Goal: Task Accomplishment & Management: Manage account settings

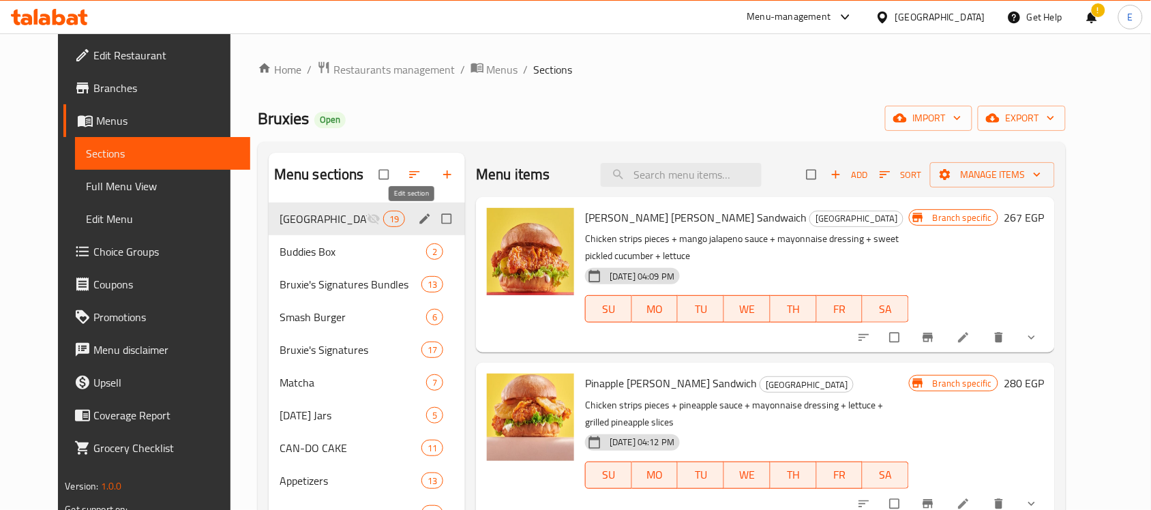
click at [418, 220] on icon "edit" at bounding box center [425, 219] width 14 height 14
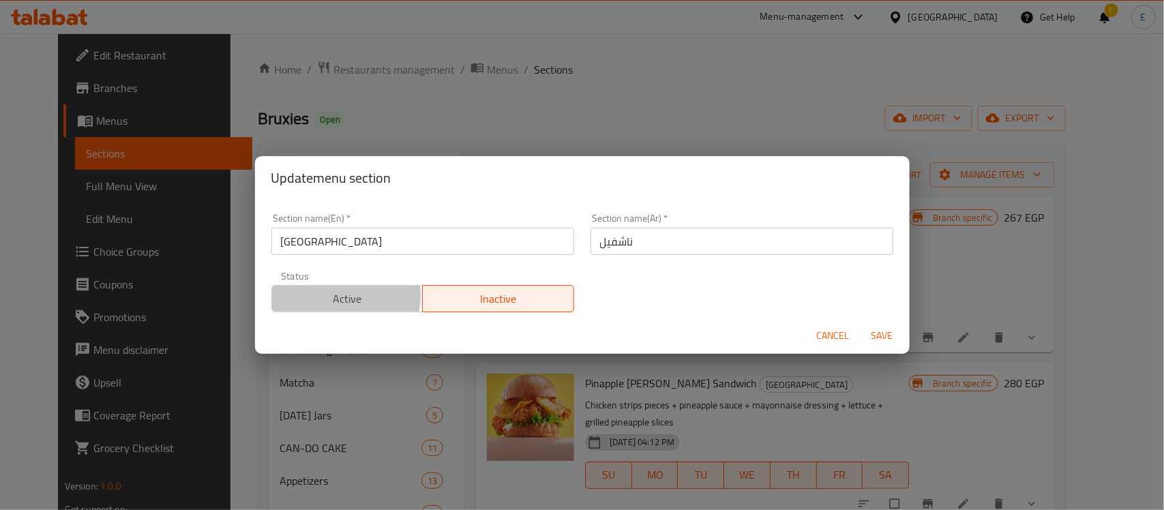
click at [340, 297] on span "Active" at bounding box center [348, 299] width 141 height 20
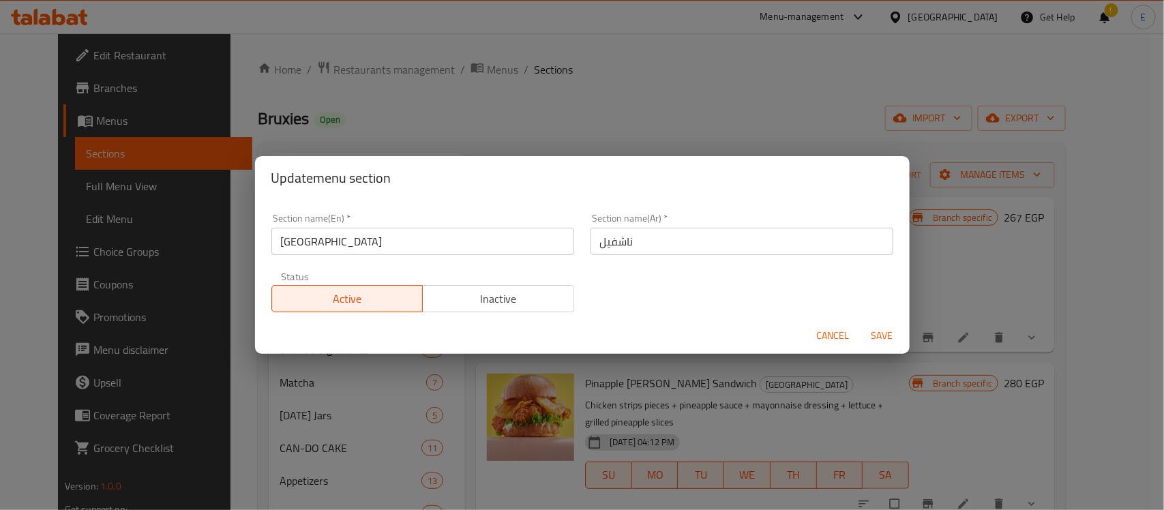
click at [878, 327] on span "Save" at bounding box center [882, 335] width 33 height 17
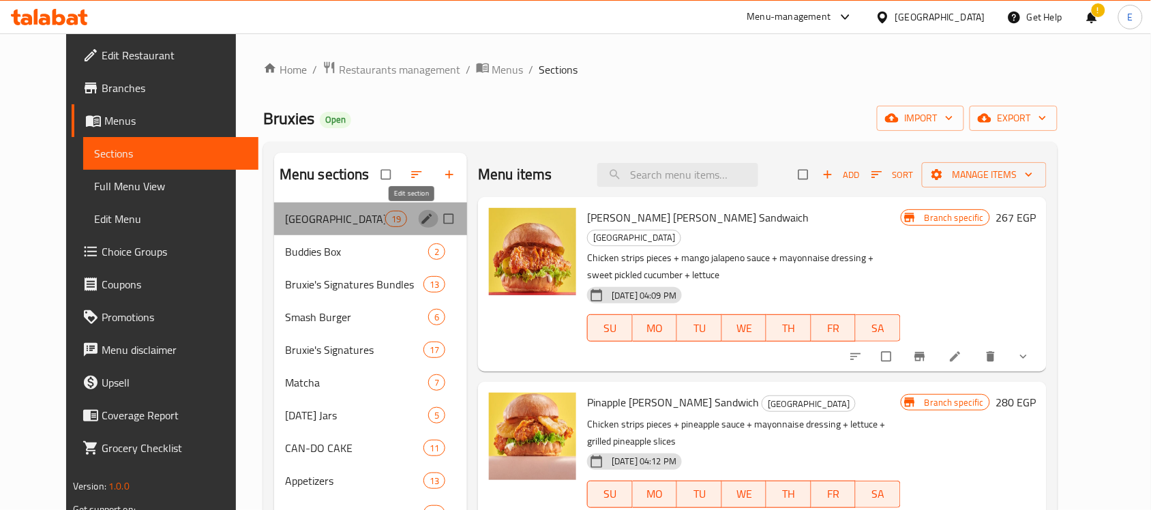
click at [420, 222] on icon "edit" at bounding box center [427, 219] width 14 height 14
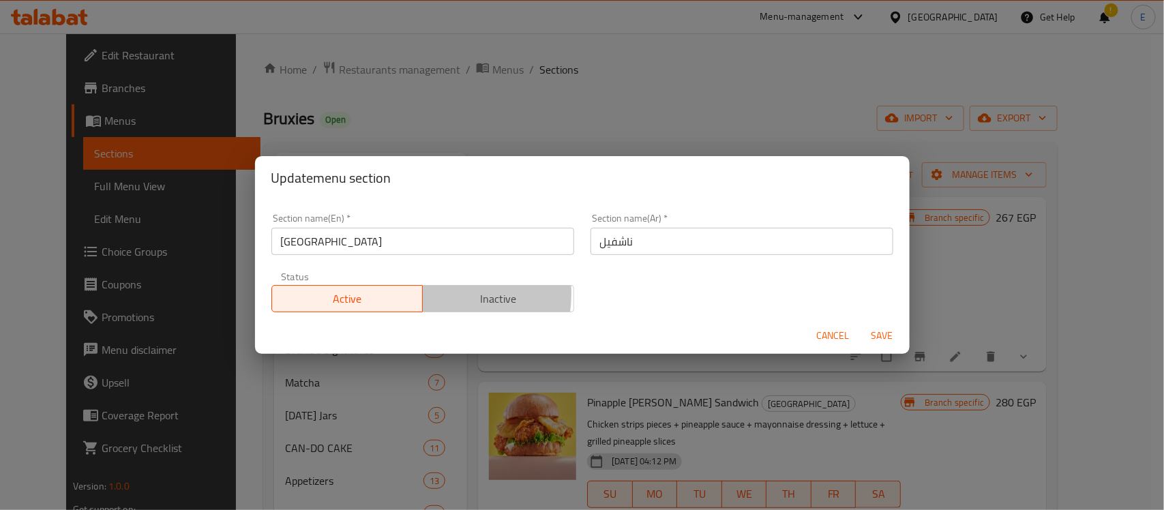
click at [432, 295] on span "Inactive" at bounding box center [498, 299] width 141 height 20
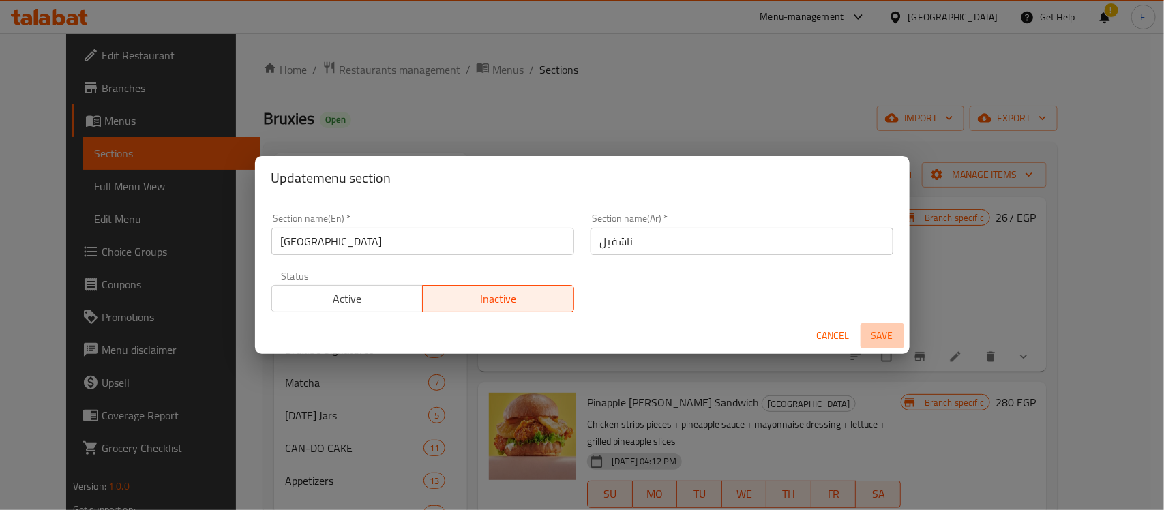
click at [890, 325] on button "Save" at bounding box center [883, 335] width 44 height 25
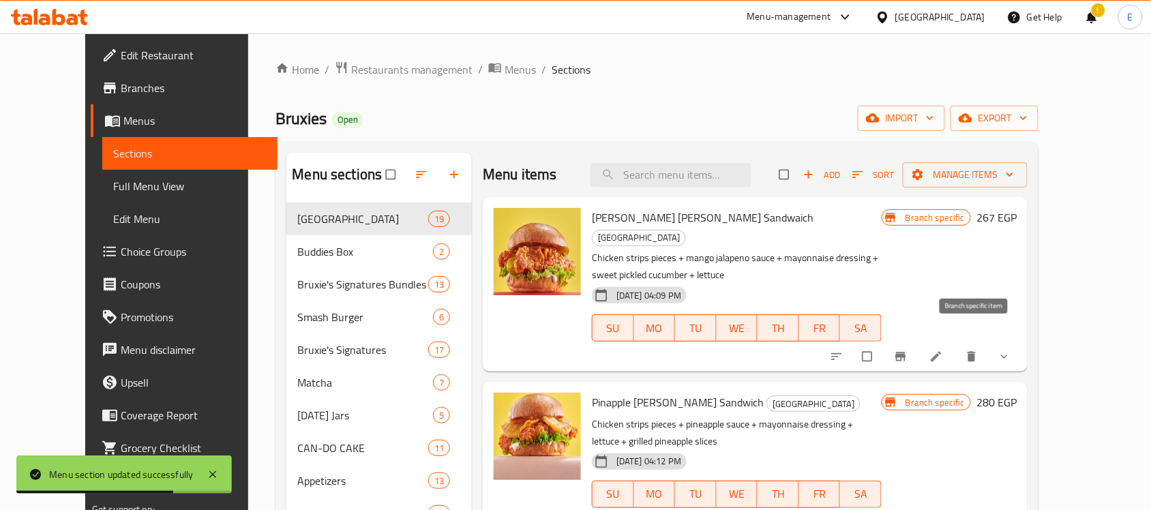
click at [908, 350] on icon "Branch-specific-item" at bounding box center [901, 357] width 14 height 14
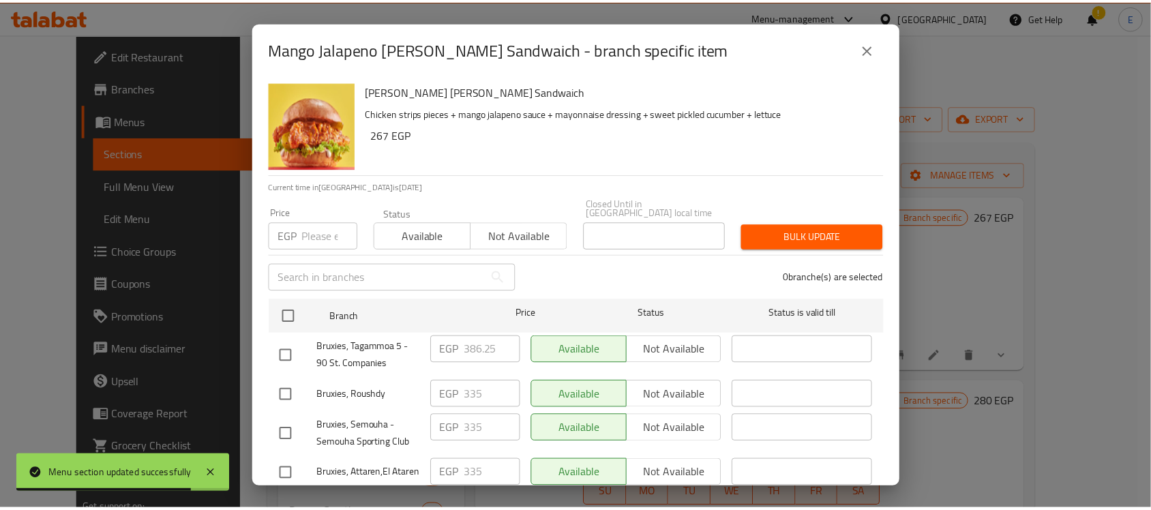
scroll to position [118, 0]
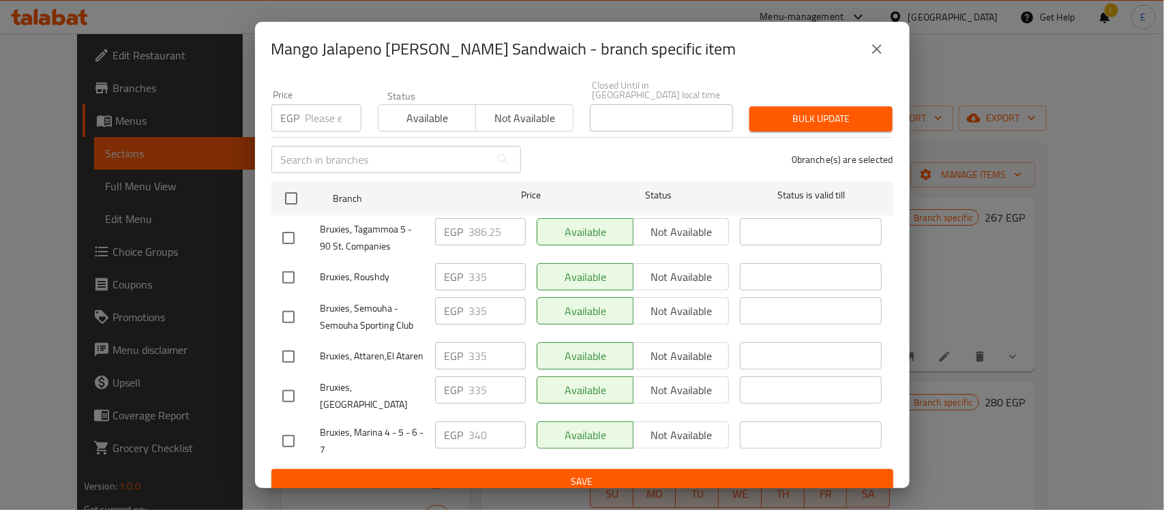
click at [300, 267] on input "checkbox" at bounding box center [288, 277] width 29 height 29
checkbox input "true"
click at [291, 303] on input "checkbox" at bounding box center [288, 317] width 29 height 29
checkbox input "true"
click at [290, 349] on input "checkbox" at bounding box center [288, 356] width 29 height 29
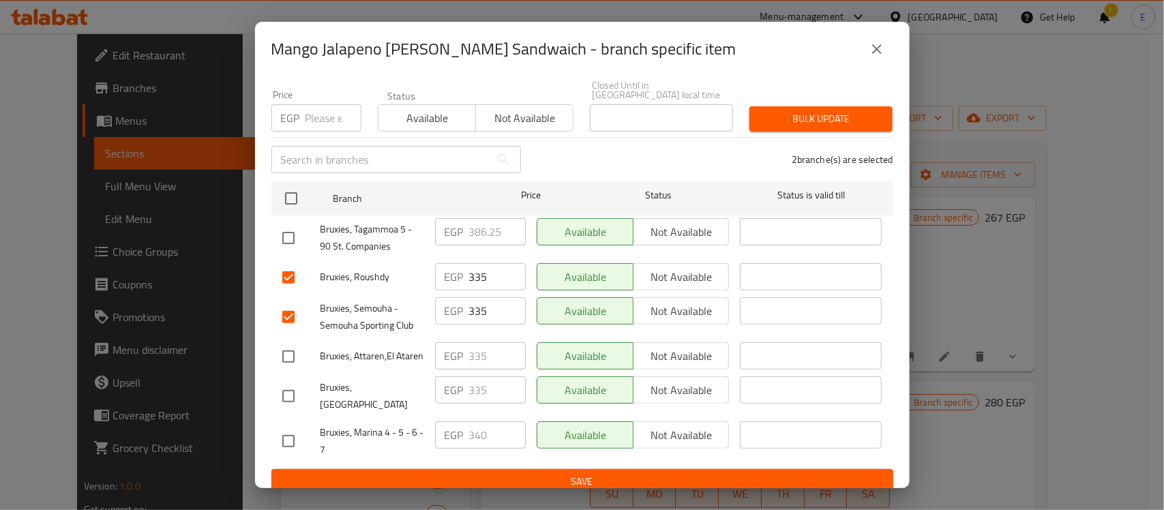
checkbox input "true"
click at [290, 382] on input "checkbox" at bounding box center [288, 396] width 29 height 29
checkbox input "true"
click at [475, 385] on input "335" at bounding box center [497, 389] width 57 height 27
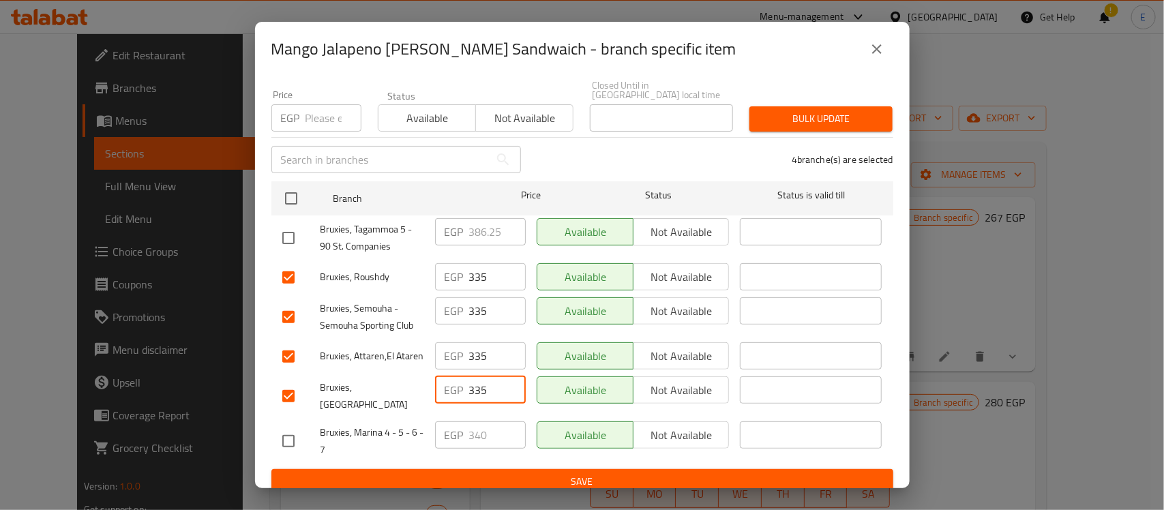
click at [475, 385] on input "335" at bounding box center [497, 389] width 57 height 27
paste input "268"
type input "268"
click at [479, 346] on input "335" at bounding box center [497, 355] width 57 height 27
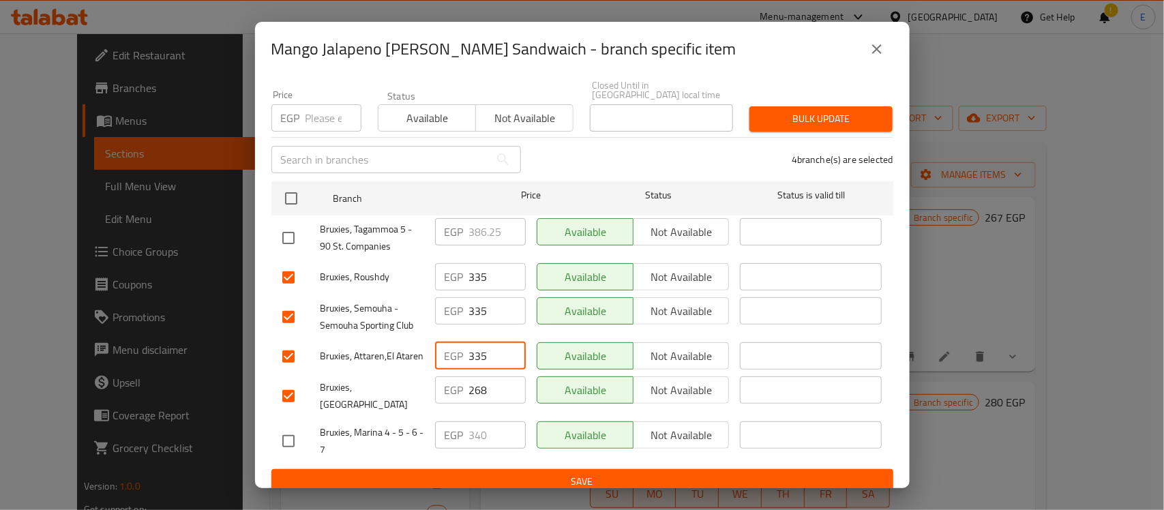
click at [479, 346] on input "335" at bounding box center [497, 355] width 57 height 27
paste input "268"
type input "268"
click at [471, 297] on input "335" at bounding box center [497, 310] width 57 height 27
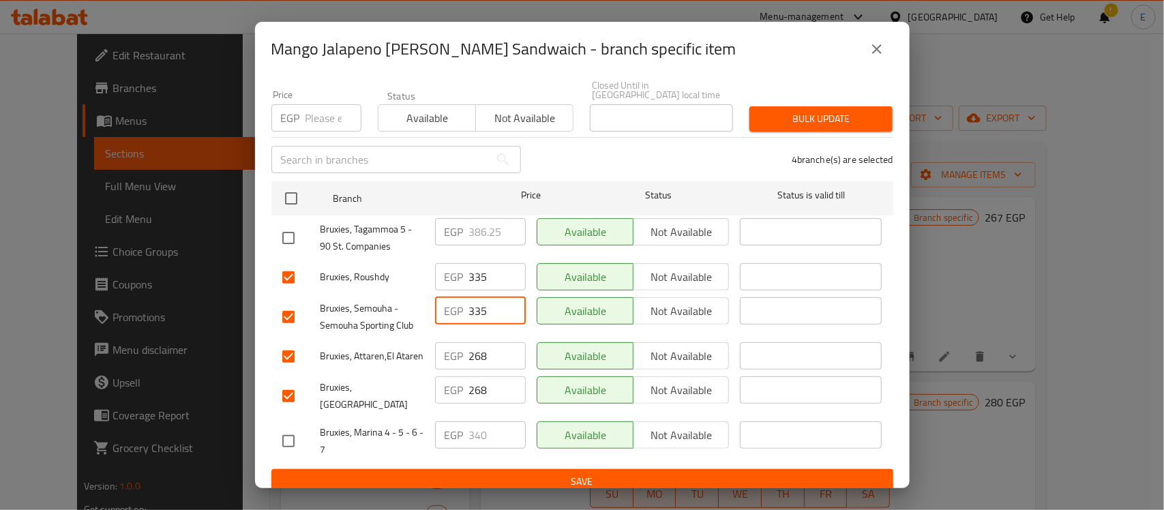
click at [471, 297] on input "335" at bounding box center [497, 310] width 57 height 27
paste input "268"
type input "268"
click at [477, 263] on input "335" at bounding box center [497, 276] width 57 height 27
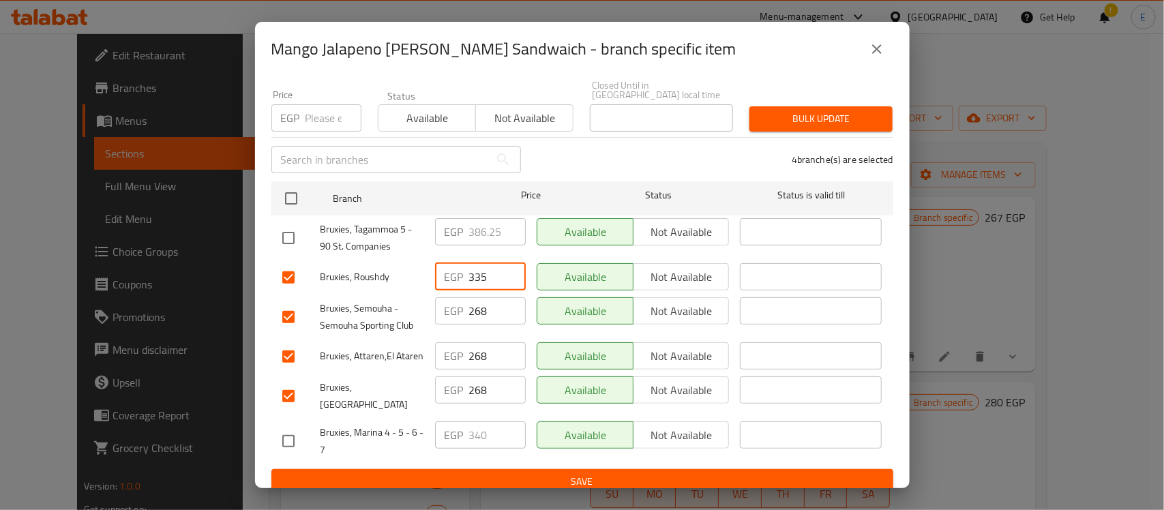
click at [477, 263] on input "335" at bounding box center [497, 276] width 57 height 27
paste input "268"
type input "268"
click at [287, 226] on input "checkbox" at bounding box center [288, 238] width 29 height 29
checkbox input "true"
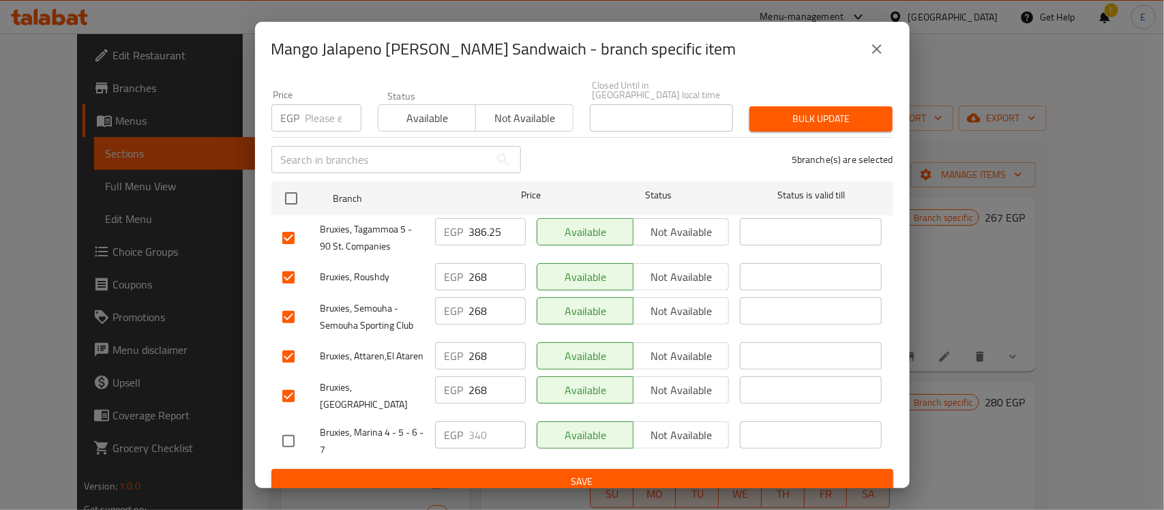
click at [473, 220] on input "386.25" at bounding box center [497, 231] width 57 height 27
click at [479, 220] on input "386.25" at bounding box center [497, 231] width 57 height 27
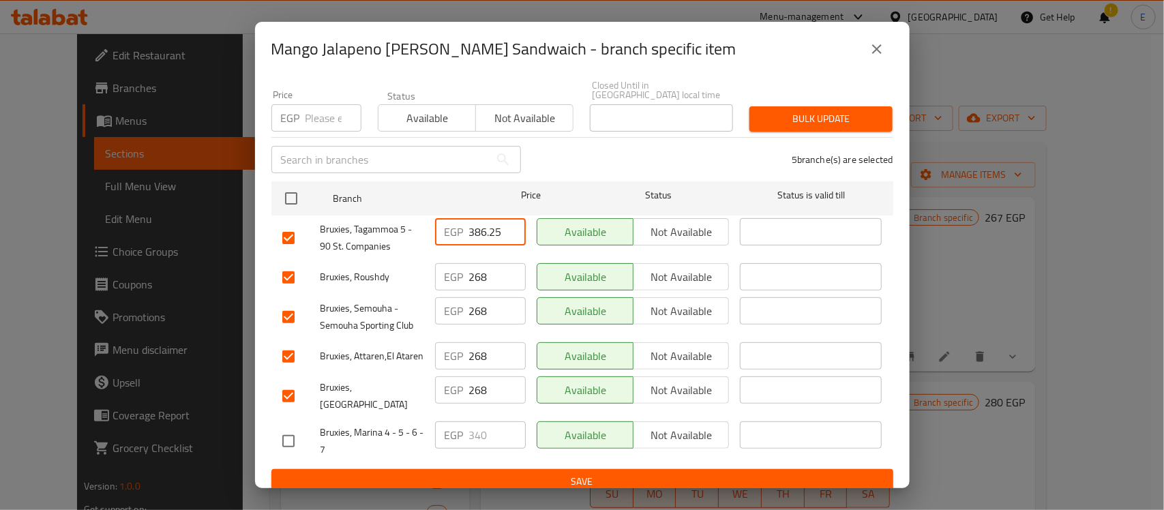
click at [479, 220] on input "386.25" at bounding box center [497, 231] width 57 height 27
click at [489, 225] on input "386.25" at bounding box center [497, 231] width 57 height 27
paste input "number"
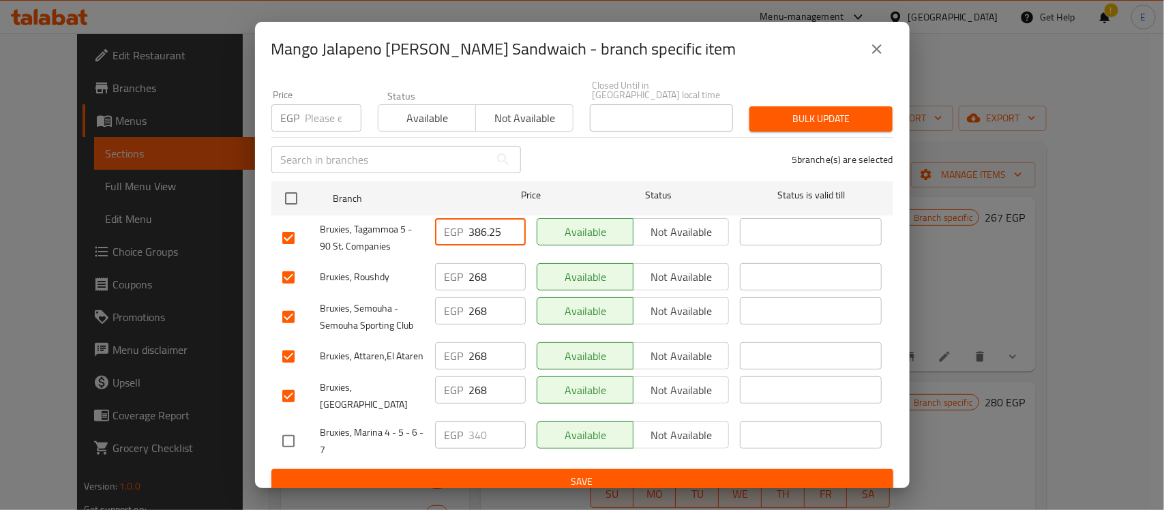
click at [482, 225] on input "386.25" at bounding box center [497, 231] width 57 height 27
type input "309"
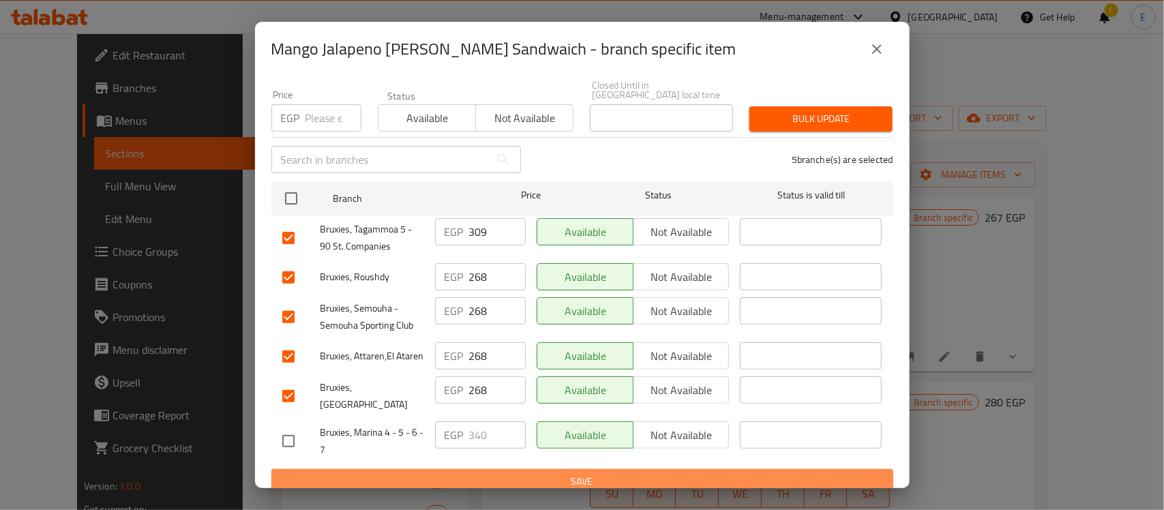
click at [585, 473] on span "Save" at bounding box center [582, 481] width 600 height 17
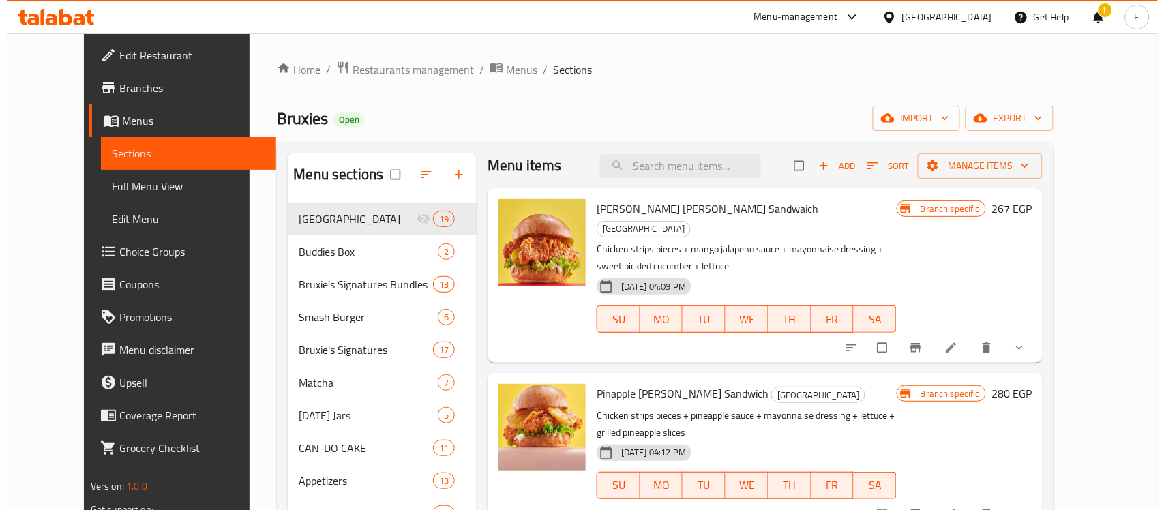
scroll to position [0, 0]
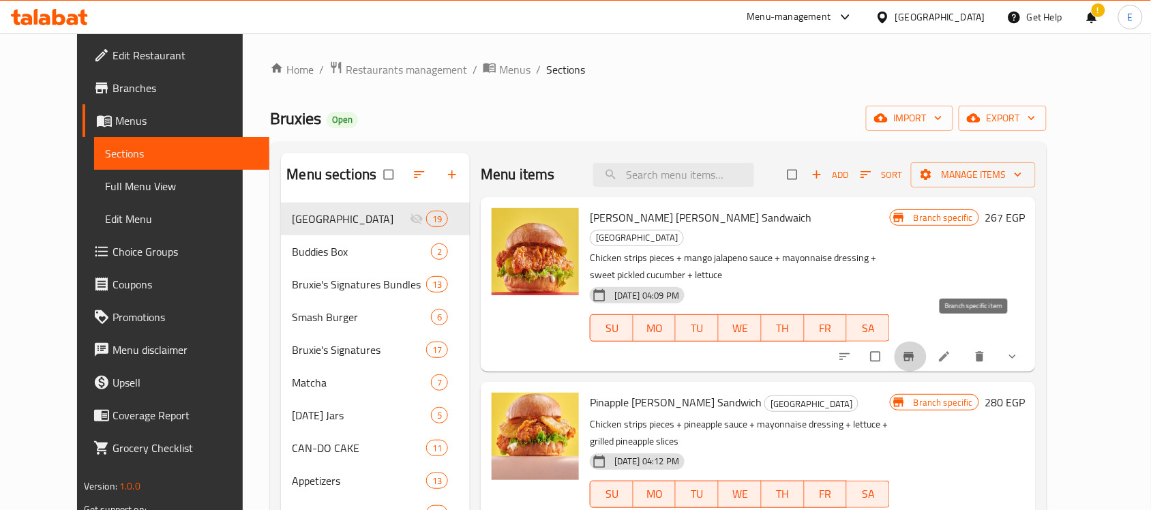
click at [927, 342] on button "Branch-specific-item" at bounding box center [910, 357] width 33 height 30
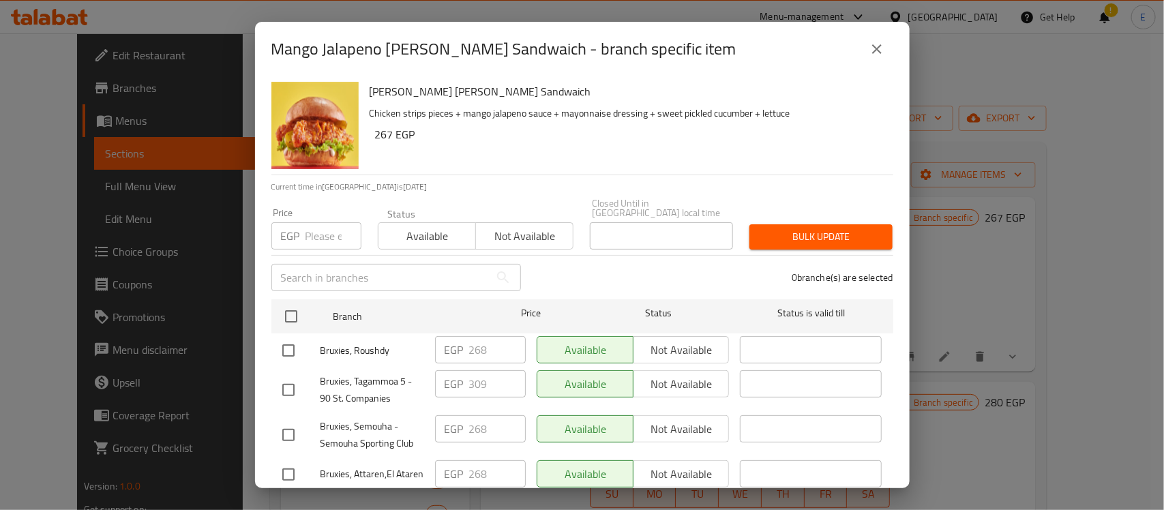
scroll to position [118, 0]
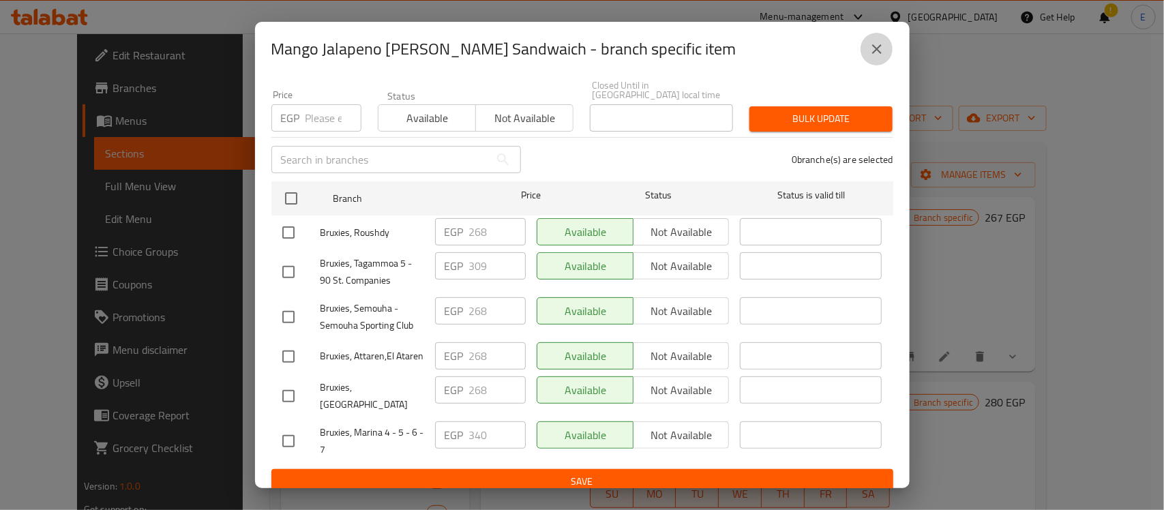
click at [873, 48] on icon "close" at bounding box center [877, 49] width 16 height 16
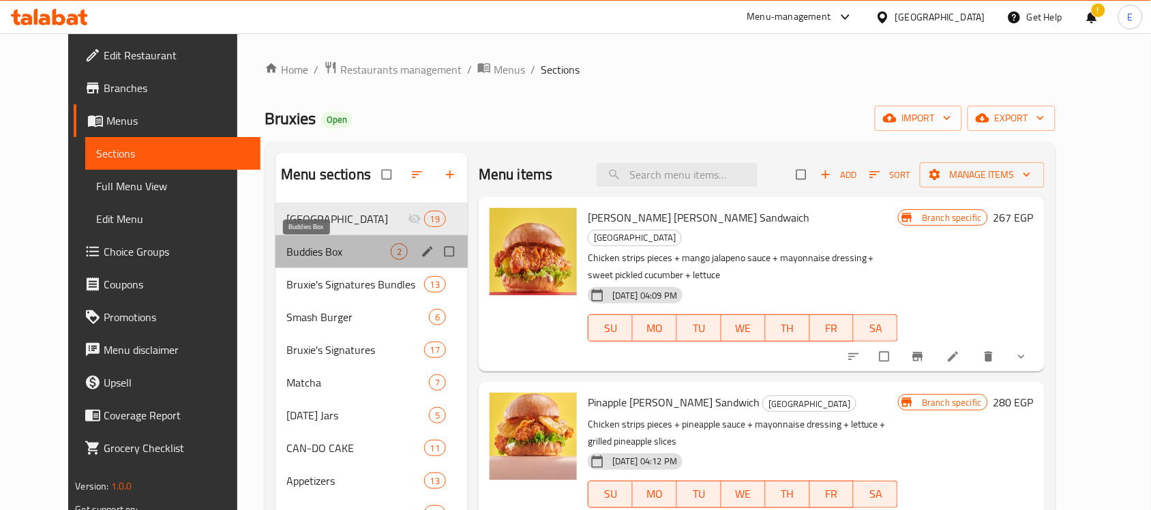
click at [298, 250] on span "Buddies Box" at bounding box center [338, 251] width 104 height 16
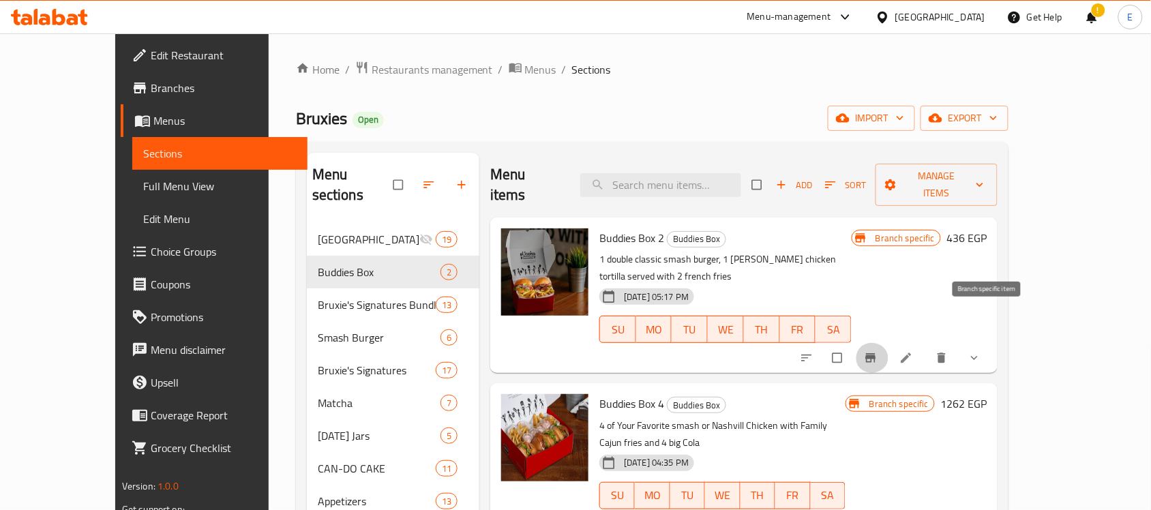
click at [889, 343] on button "Branch-specific-item" at bounding box center [872, 358] width 33 height 30
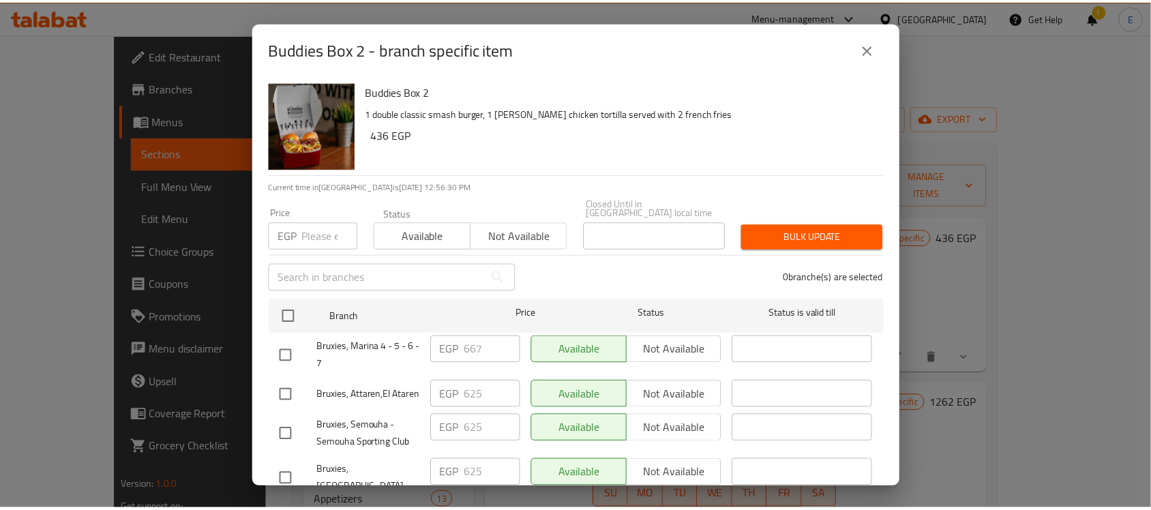
scroll to position [118, 0]
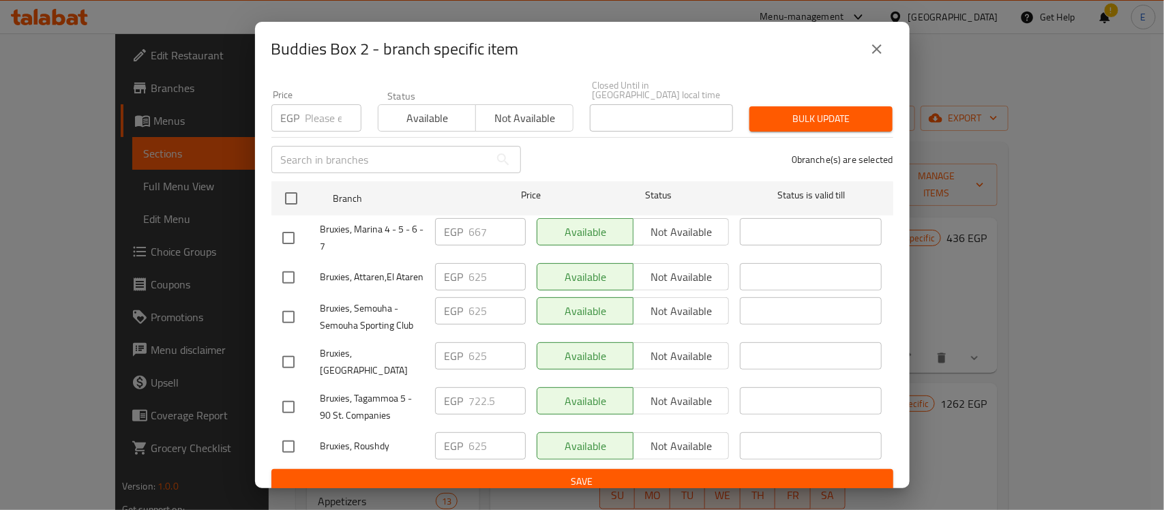
click at [293, 393] on input "checkbox" at bounding box center [288, 407] width 29 height 29
checkbox input "true"
click at [481, 387] on input "722.5" at bounding box center [497, 400] width 57 height 27
paste input "578"
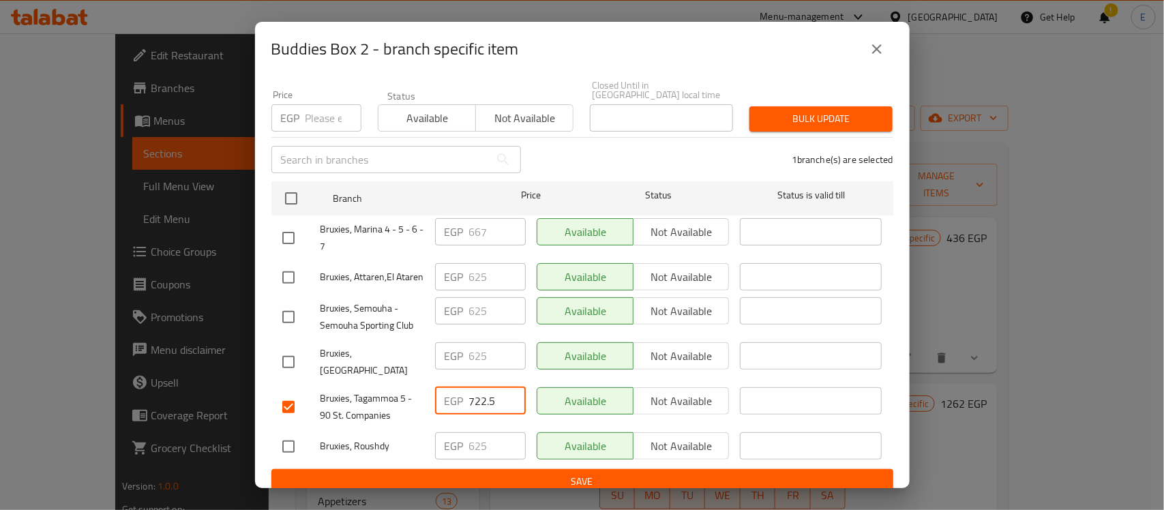
click at [481, 387] on input "722.5" at bounding box center [497, 400] width 57 height 27
type input "578"
click at [297, 433] on input "checkbox" at bounding box center [288, 446] width 29 height 29
checkbox input "true"
click at [479, 438] on input "625" at bounding box center [497, 445] width 57 height 27
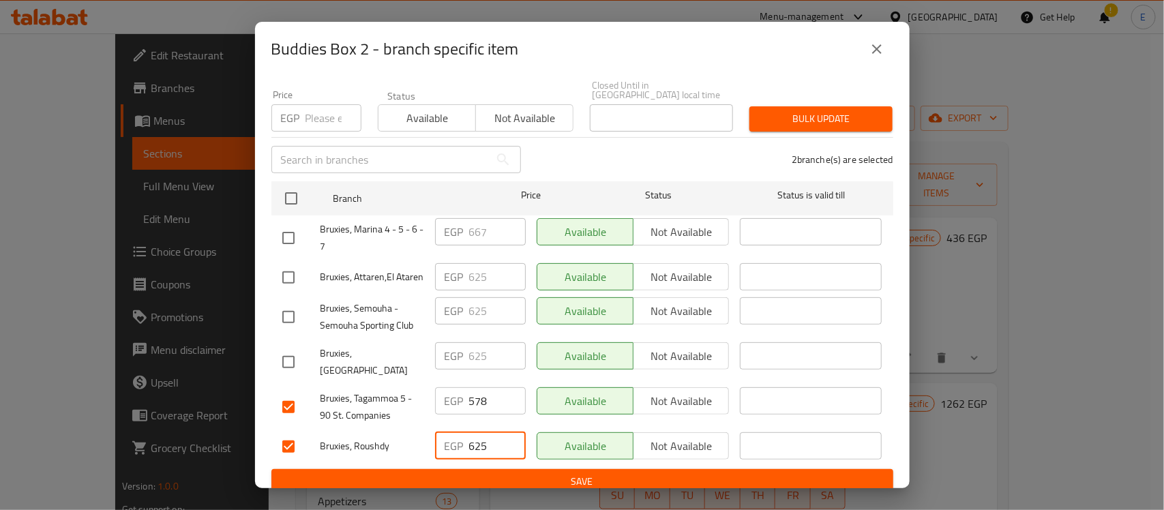
click at [479, 438] on input "625" at bounding box center [497, 445] width 57 height 27
click at [475, 433] on input "625" at bounding box center [497, 445] width 57 height 27
paste input "500"
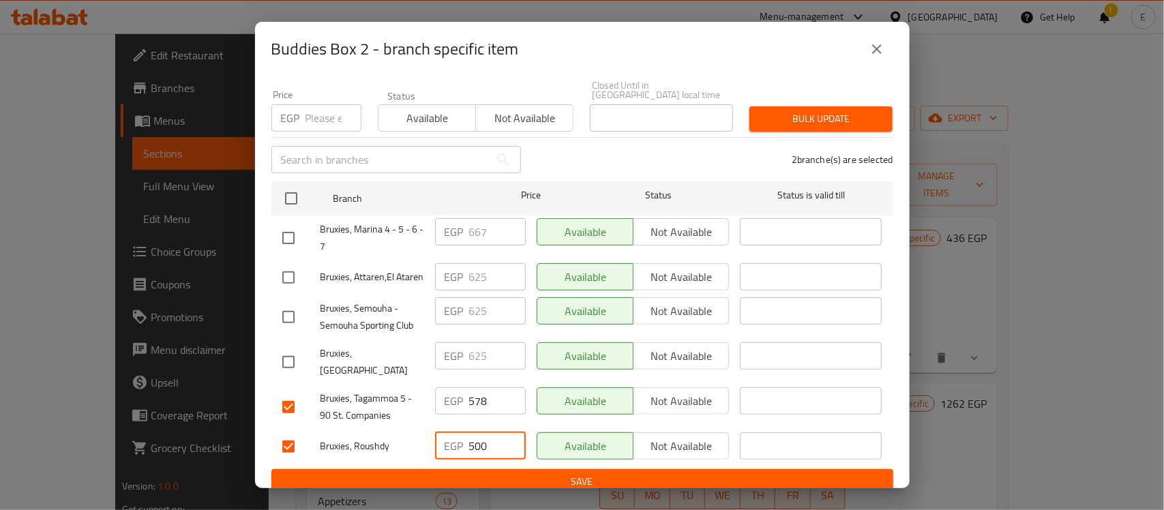
type input "500"
click at [294, 352] on input "checkbox" at bounding box center [288, 362] width 29 height 29
checkbox input "true"
click at [291, 319] on input "checkbox" at bounding box center [288, 317] width 29 height 29
checkbox input "true"
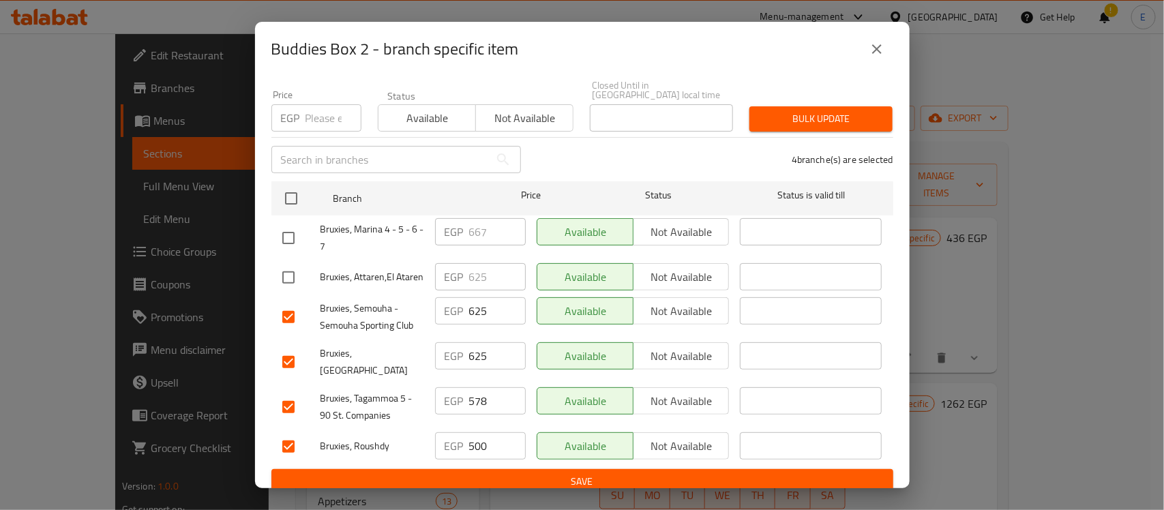
click at [288, 267] on input "checkbox" at bounding box center [288, 277] width 29 height 29
checkbox input "true"
click at [479, 263] on input "625" at bounding box center [497, 276] width 57 height 27
paste input "500"
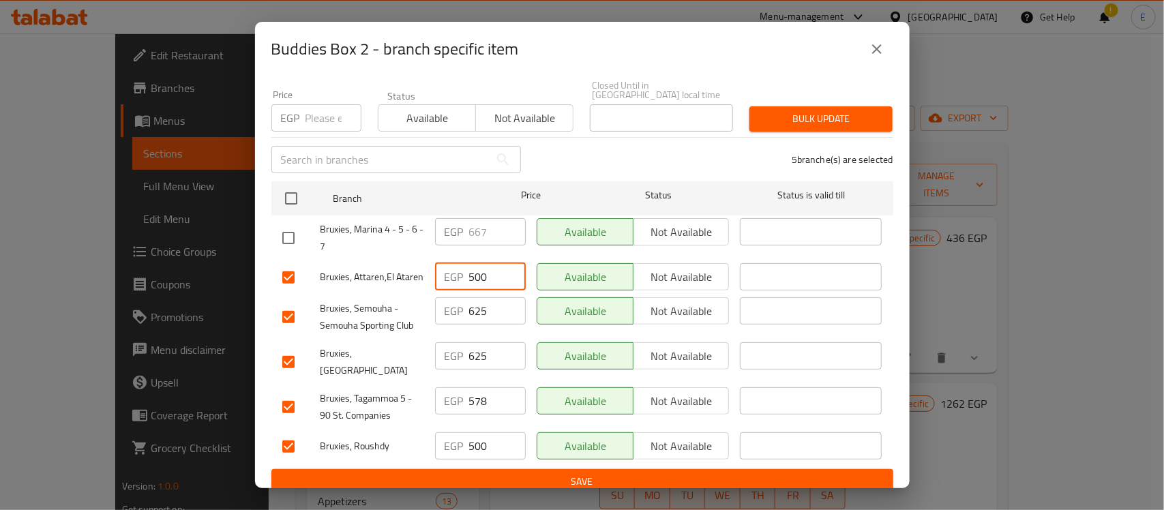
type input "500"
click at [481, 308] on input "625" at bounding box center [497, 310] width 57 height 27
paste input "500"
type input "500"
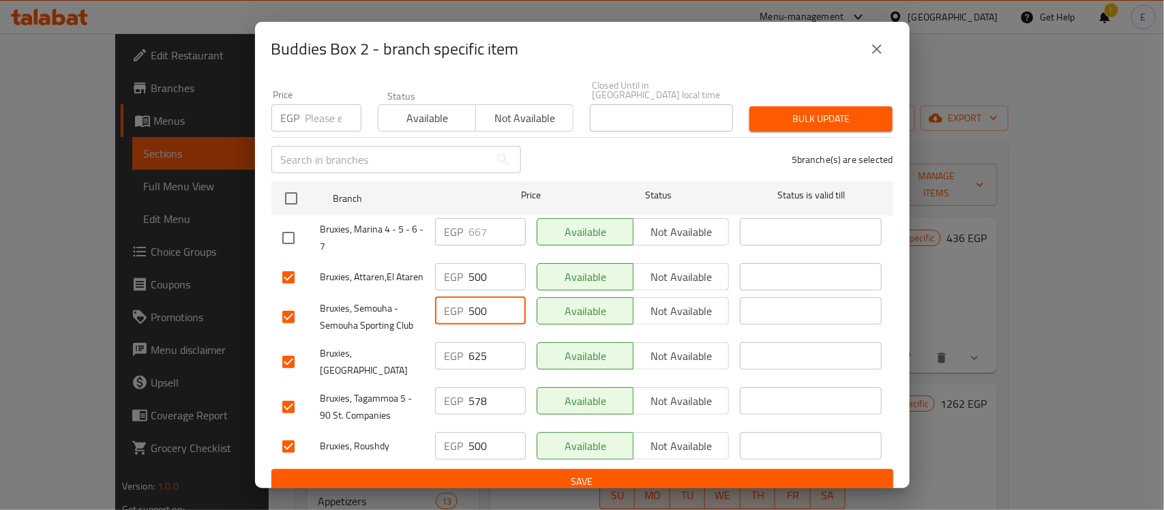
click at [478, 349] on input "625" at bounding box center [497, 355] width 57 height 27
paste input "500"
type input "500"
click at [517, 473] on span "Save" at bounding box center [582, 481] width 600 height 17
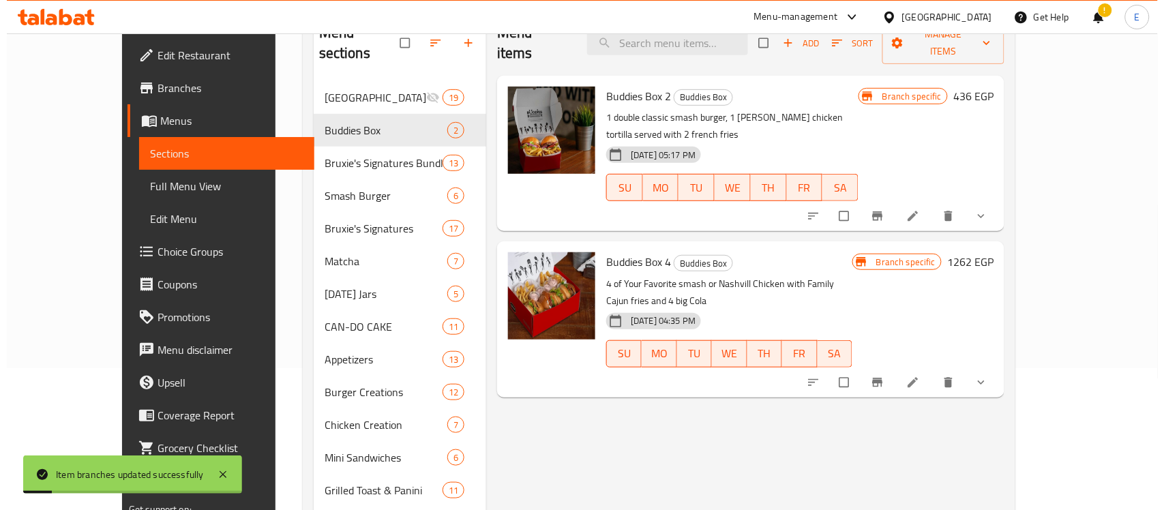
scroll to position [143, 0]
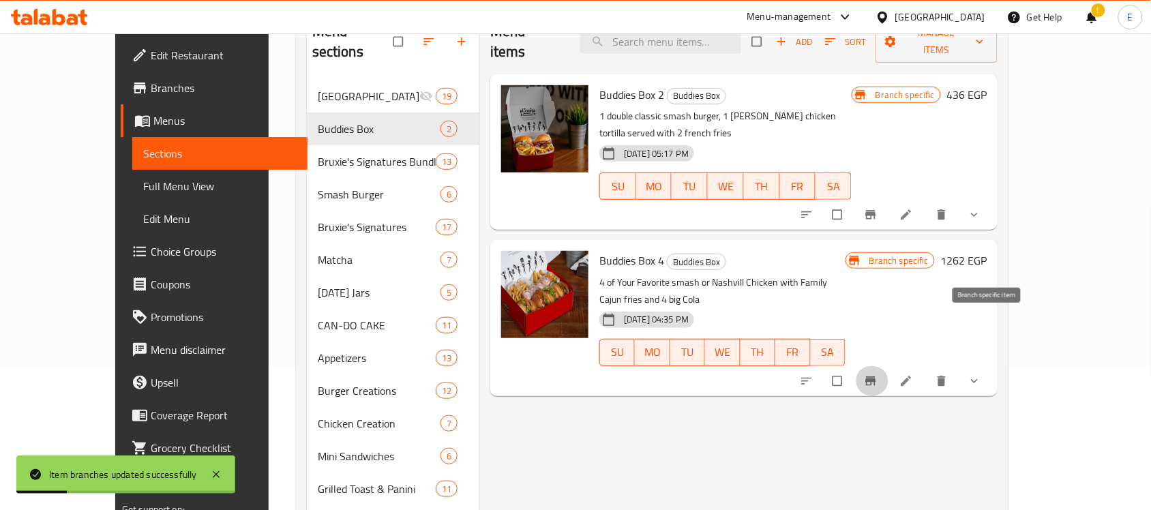
click at [889, 366] on button "Branch-specific-item" at bounding box center [872, 381] width 33 height 30
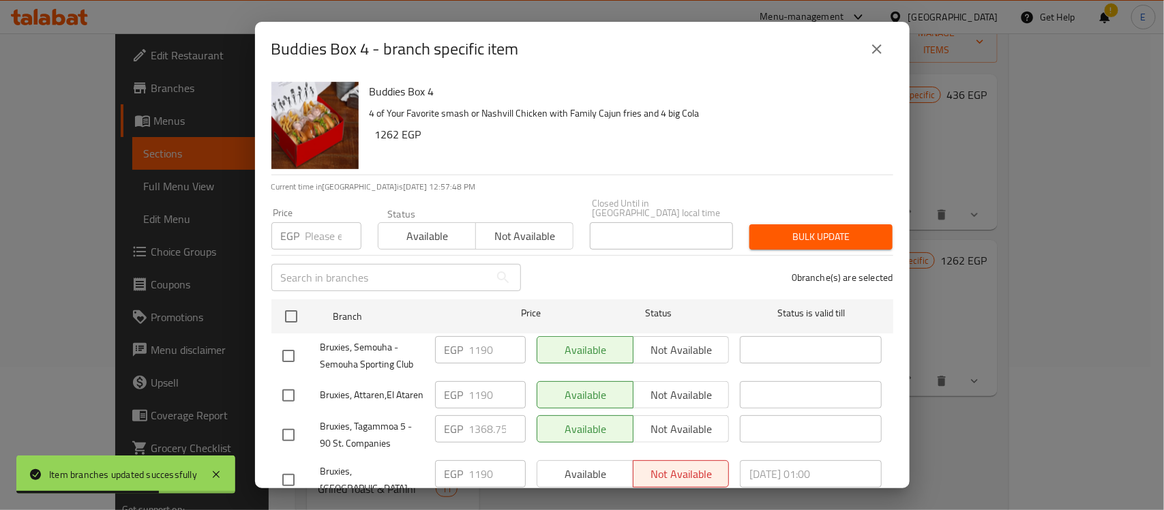
click at [292, 346] on input "checkbox" at bounding box center [288, 356] width 29 height 29
checkbox input "true"
click at [291, 396] on input "checkbox" at bounding box center [288, 395] width 29 height 29
checkbox input "true"
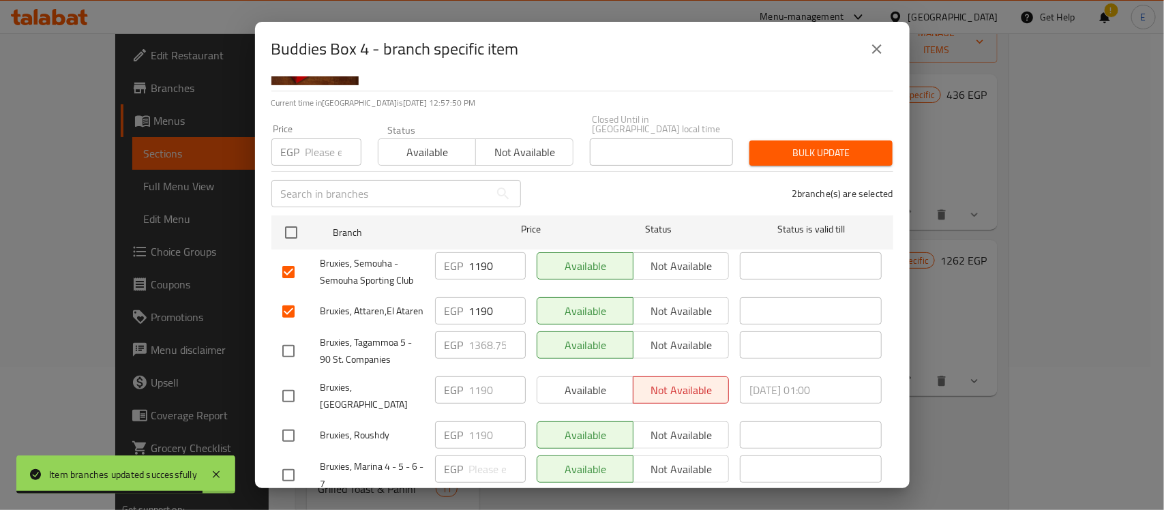
scroll to position [87, 0]
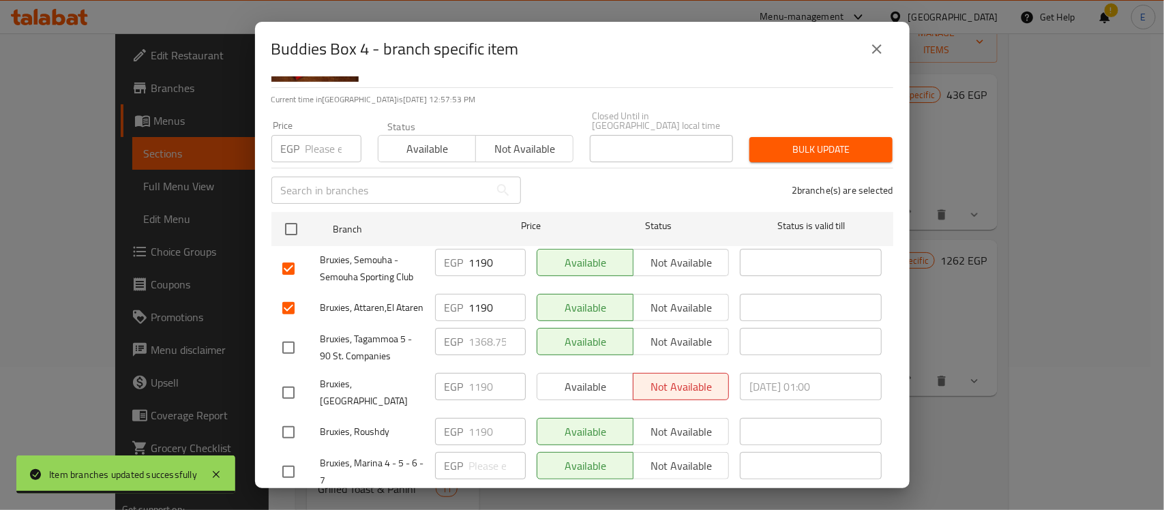
click at [291, 394] on input "checkbox" at bounding box center [288, 393] width 29 height 29
checkbox input "true"
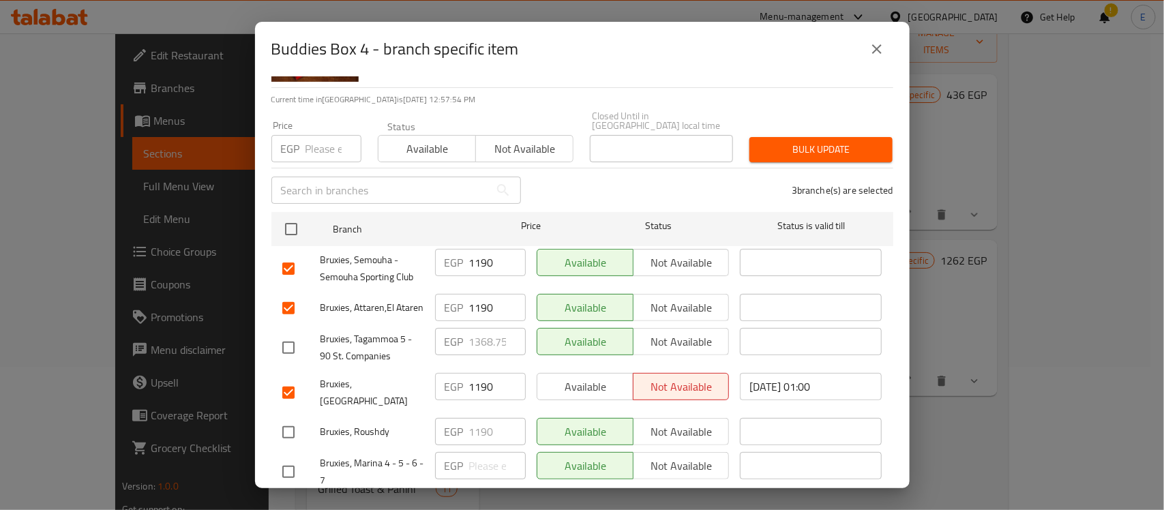
click at [291, 418] on input "checkbox" at bounding box center [288, 432] width 29 height 29
checkbox input "true"
click at [491, 249] on input "1190" at bounding box center [497, 262] width 57 height 27
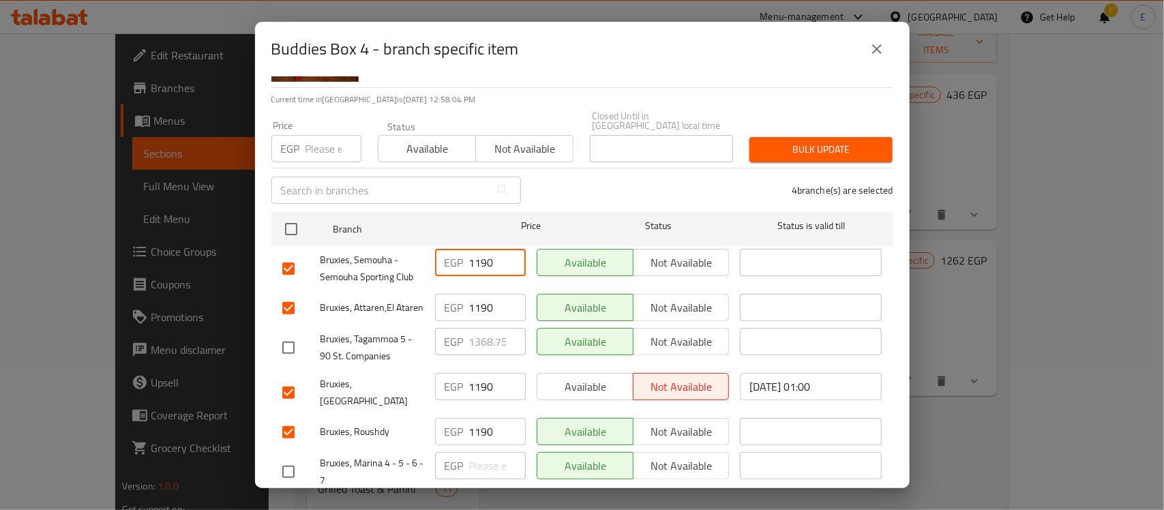
paste input "952"
type input "952"
click at [481, 297] on input "1190" at bounding box center [497, 307] width 57 height 27
paste input "952"
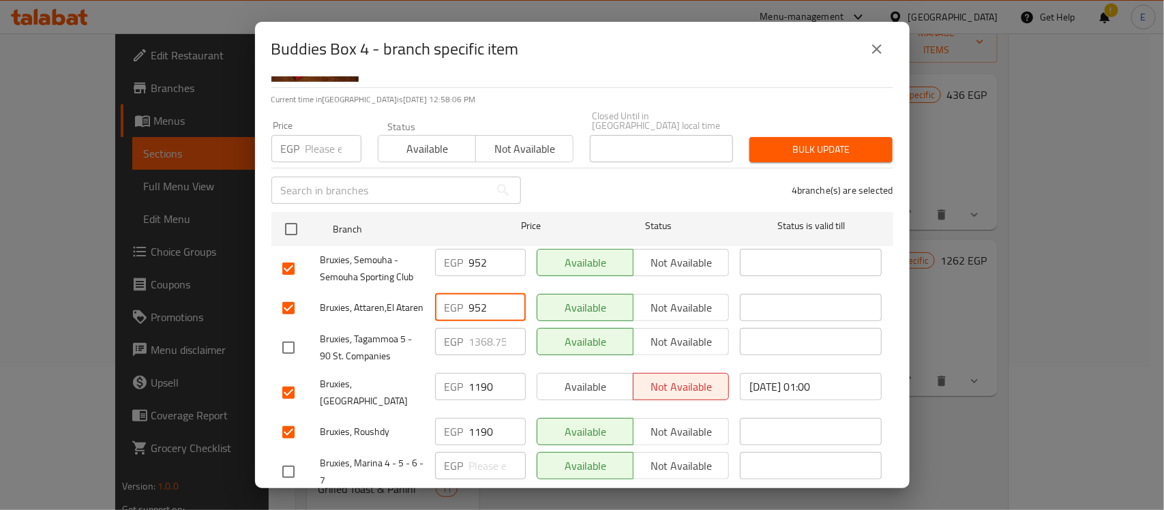
type input "952"
click at [482, 387] on input "1190" at bounding box center [497, 386] width 57 height 27
paste input "952"
type input "952"
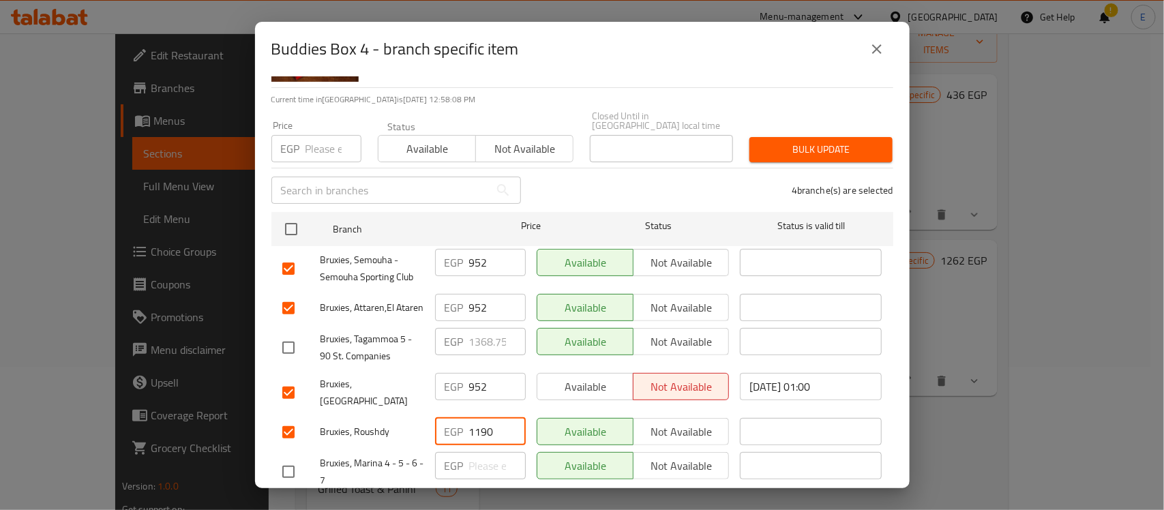
click at [478, 418] on input "1190" at bounding box center [497, 431] width 57 height 27
paste input "952"
click at [478, 418] on input "1190" at bounding box center [497, 431] width 57 height 27
type input "952"
click at [287, 349] on input "checkbox" at bounding box center [288, 348] width 29 height 29
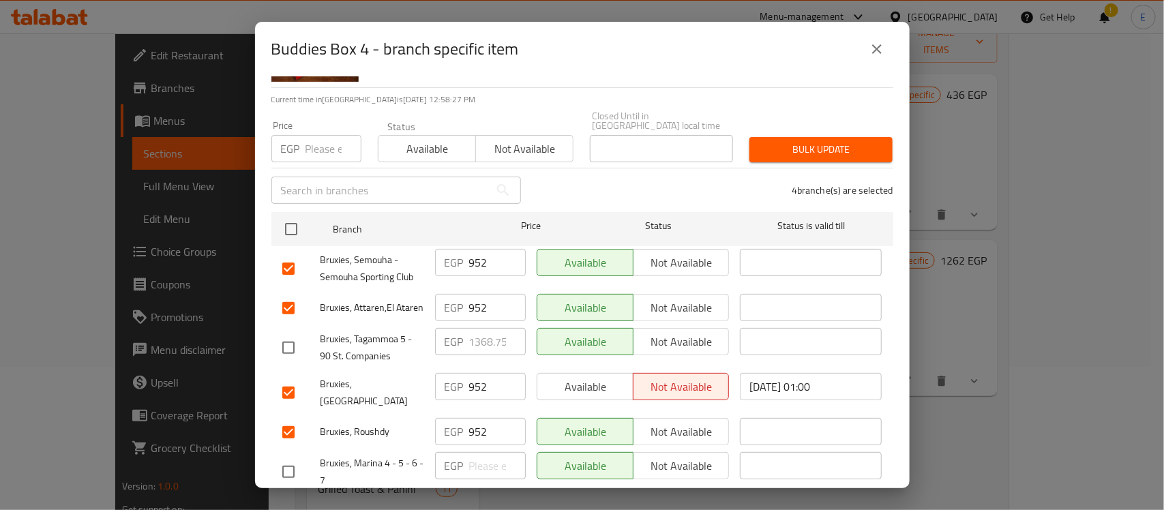
checkbox input "true"
click at [479, 345] on input "1368.75" at bounding box center [497, 341] width 57 height 27
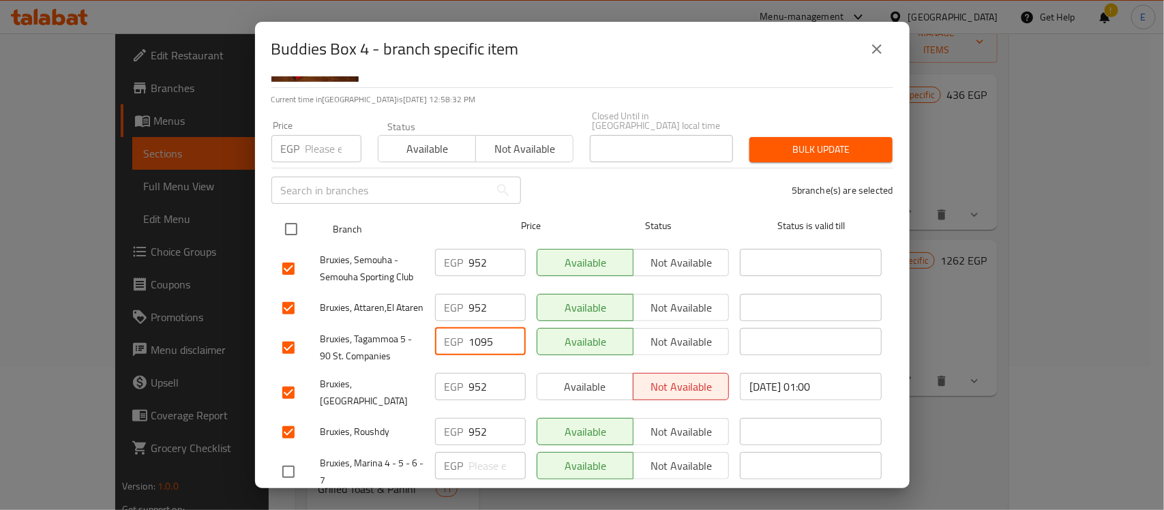
type input "1095"
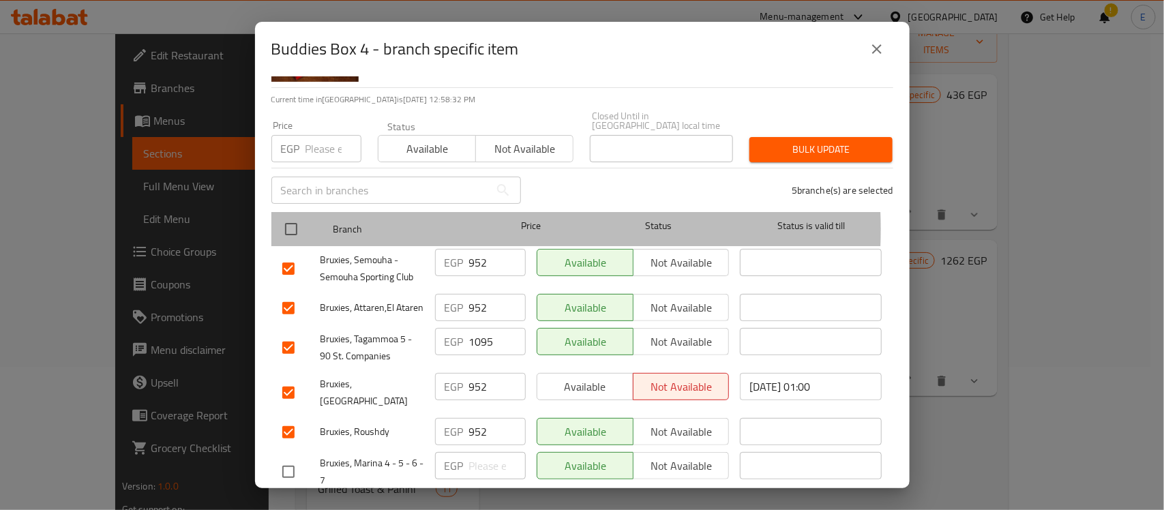
click at [486, 219] on span "Price" at bounding box center [531, 226] width 91 height 17
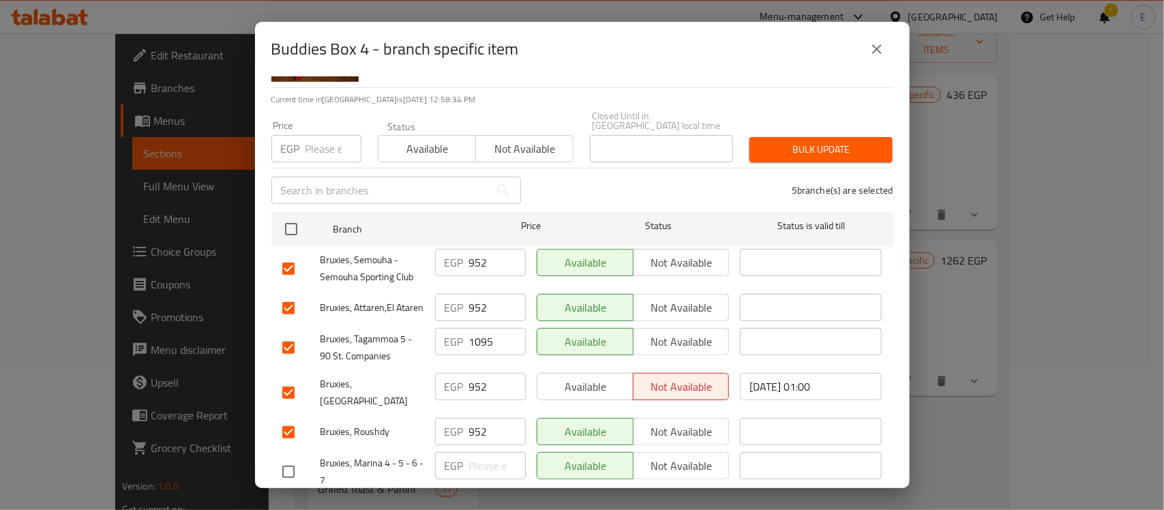
click at [608, 178] on div "5 branche(s) are selected" at bounding box center [715, 190] width 372 height 49
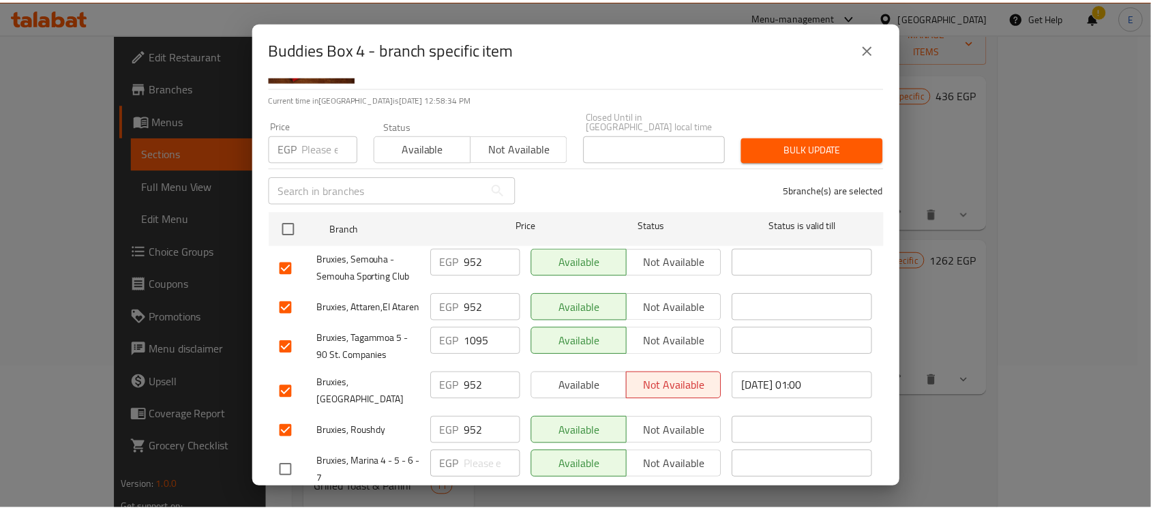
scroll to position [118, 0]
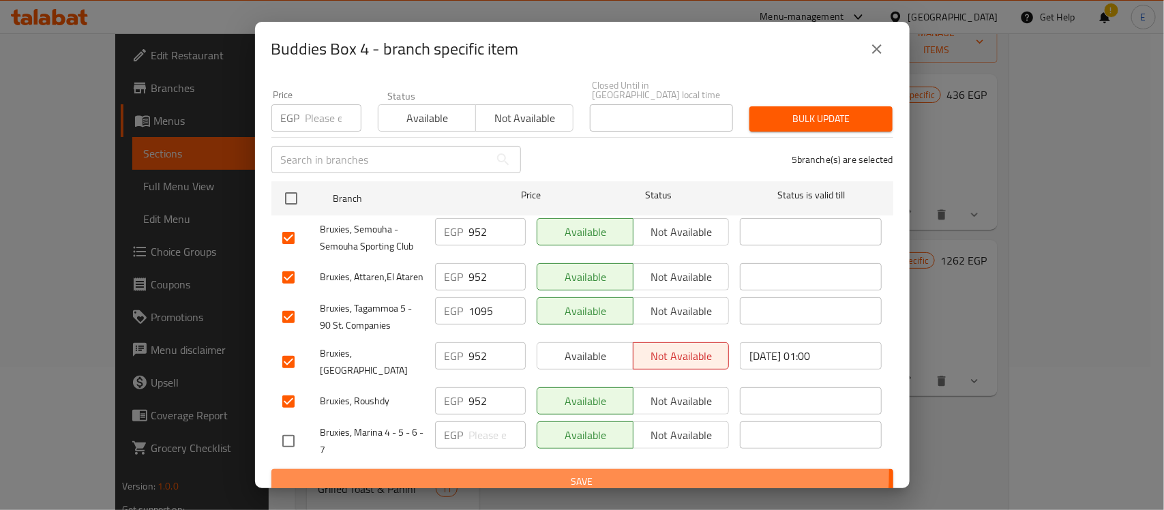
click at [580, 469] on button "Save" at bounding box center [582, 481] width 622 height 25
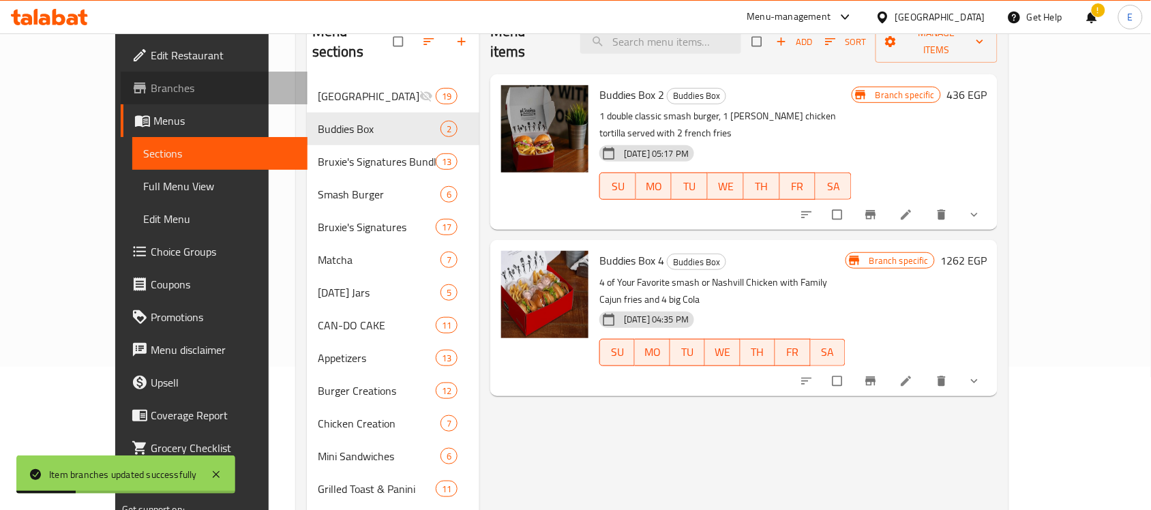
click at [151, 86] on span "Branches" at bounding box center [224, 88] width 146 height 16
